Goal: Information Seeking & Learning: Find specific fact

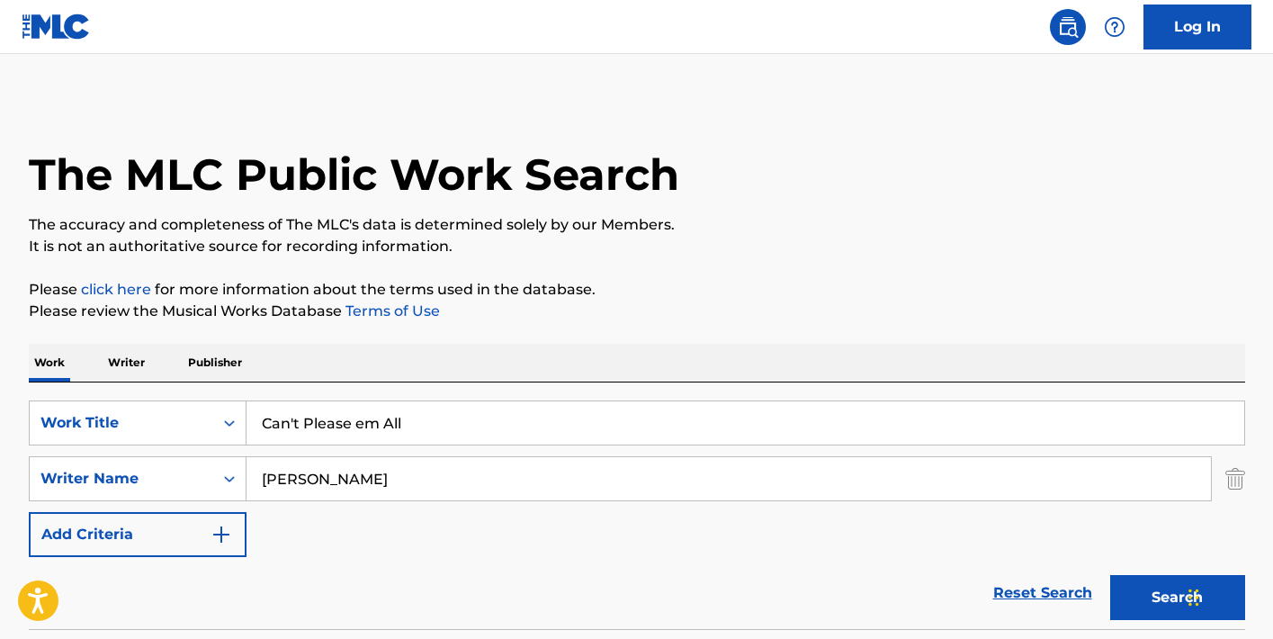
click at [388, 416] on input "Can't Please em All" at bounding box center [744, 422] width 997 height 43
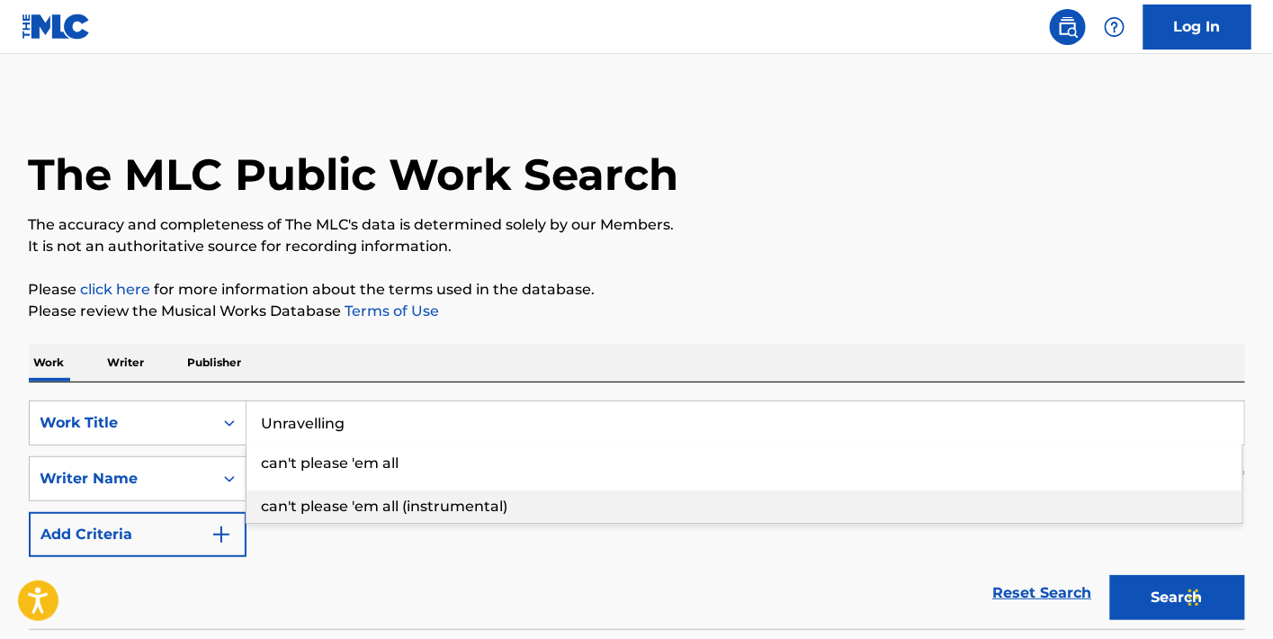
type input "Unravelling"
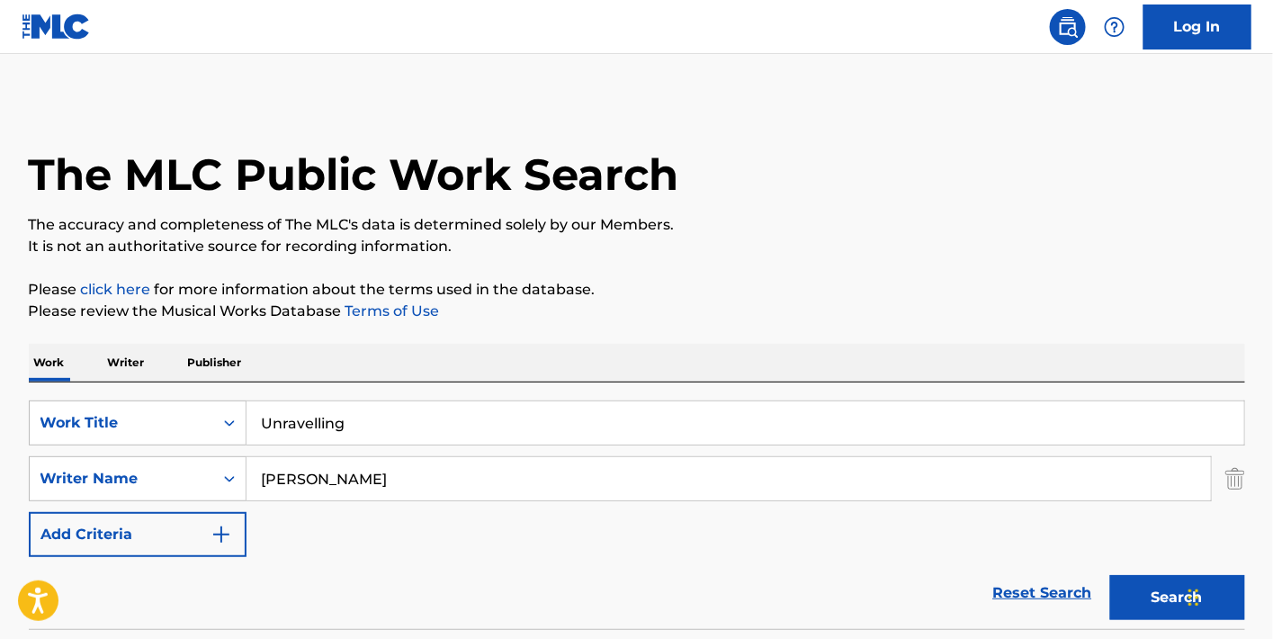
click at [301, 568] on div "Reset Search Search" at bounding box center [637, 593] width 1216 height 72
click at [298, 474] on input "[PERSON_NAME]" at bounding box center [728, 478] width 964 height 43
type input "[PERSON_NAME]"
click at [1110, 575] on button "Search" at bounding box center [1177, 597] width 135 height 45
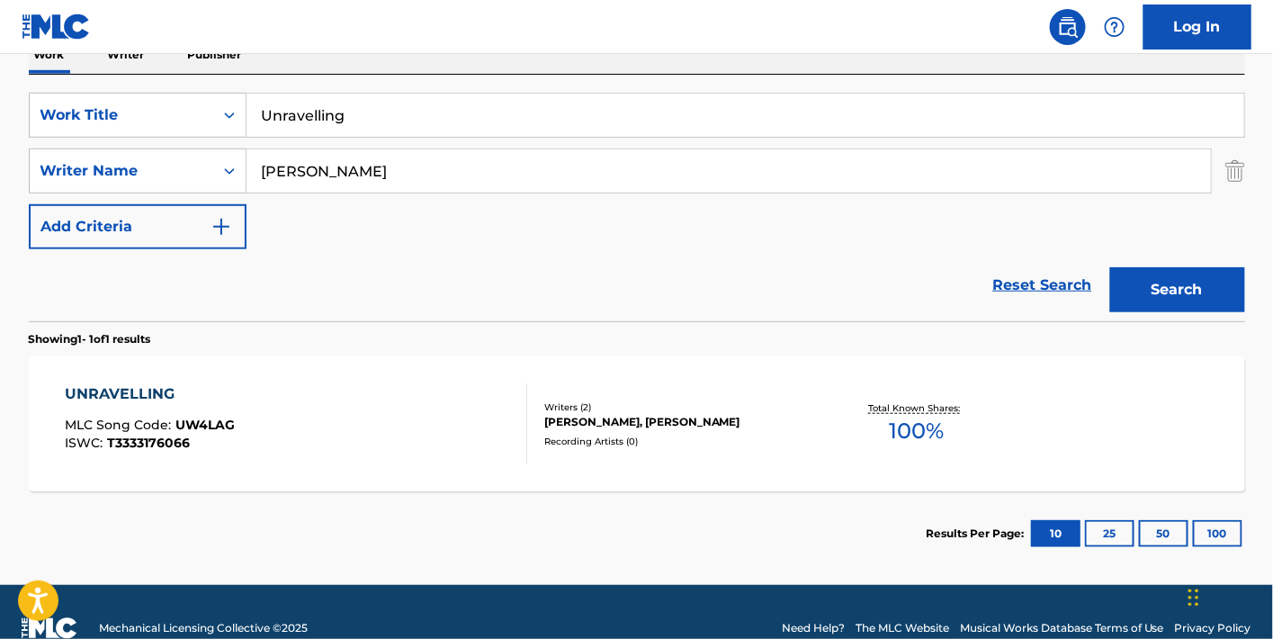
scroll to position [306, 0]
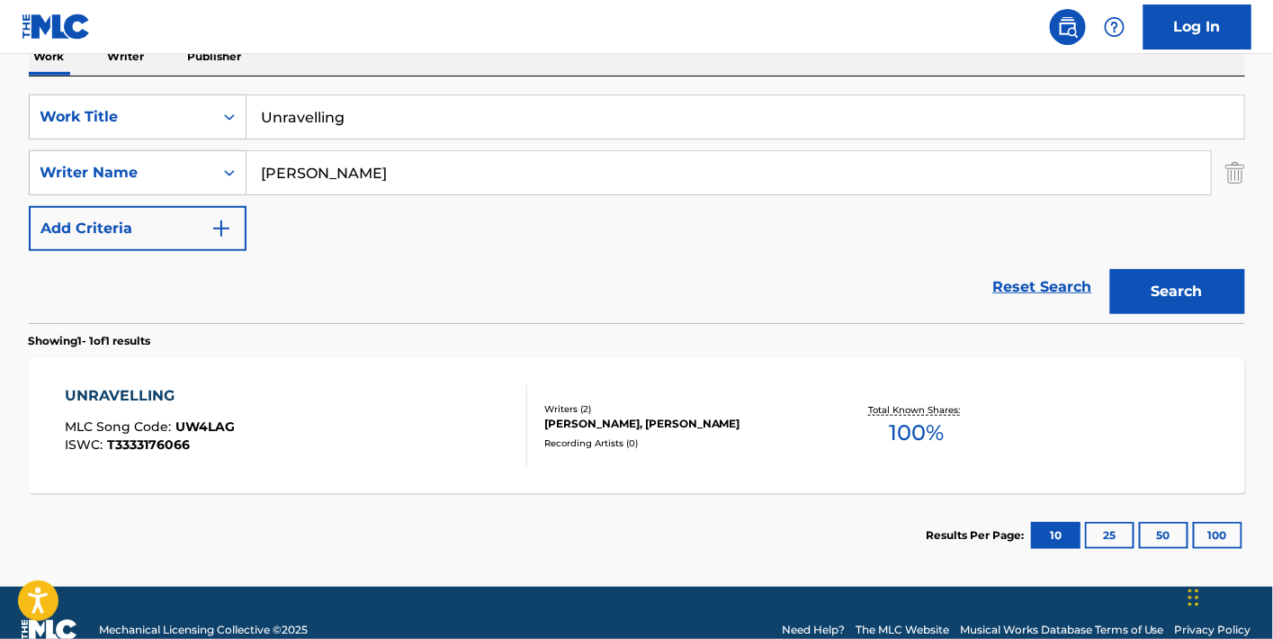
click at [472, 449] on div "UNRAVELLING MLC Song Code : UW4LAG ISWC : T3333176066" at bounding box center [296, 425] width 462 height 81
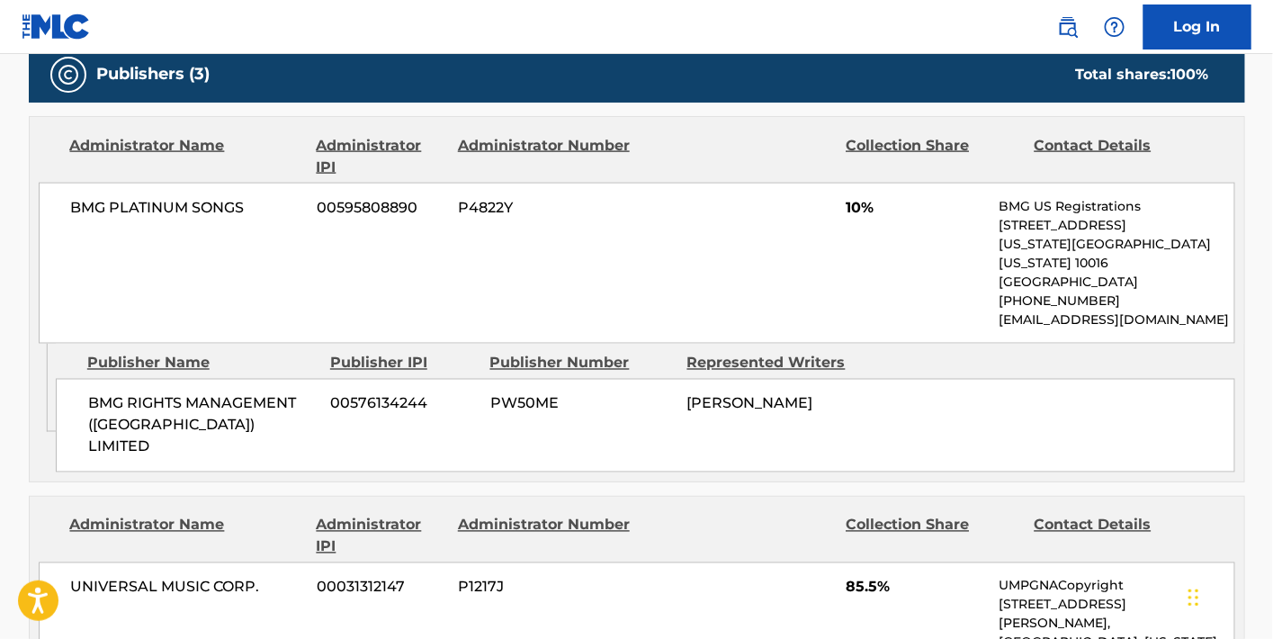
scroll to position [831, 0]
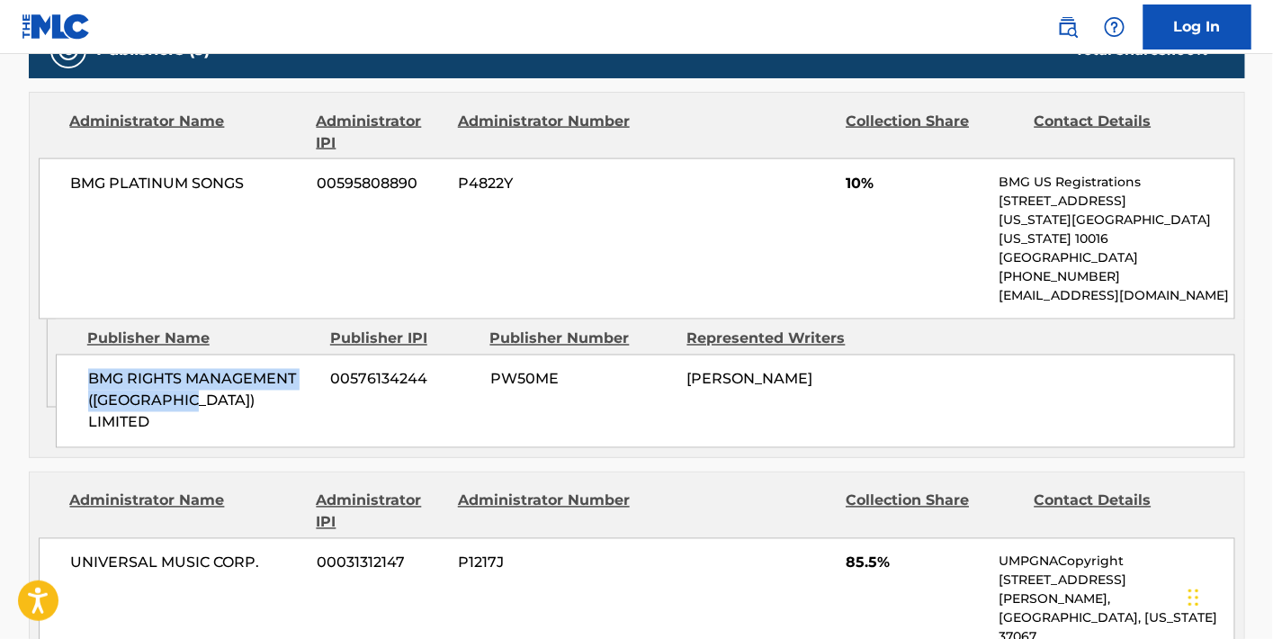
drag, startPoint x: 209, startPoint y: 376, endPoint x: 83, endPoint y: 360, distance: 127.0
click at [83, 360] on div "BMG RIGHTS MANAGEMENT (UK) LIMITED 00576134244 PW50ME [PERSON_NAME]" at bounding box center [645, 401] width 1179 height 94
copy span "BMG RIGHTS MANAGEMENT ([GEOGRAPHIC_DATA]) LIMITED"
